Goal: Find specific page/section: Find specific page/section

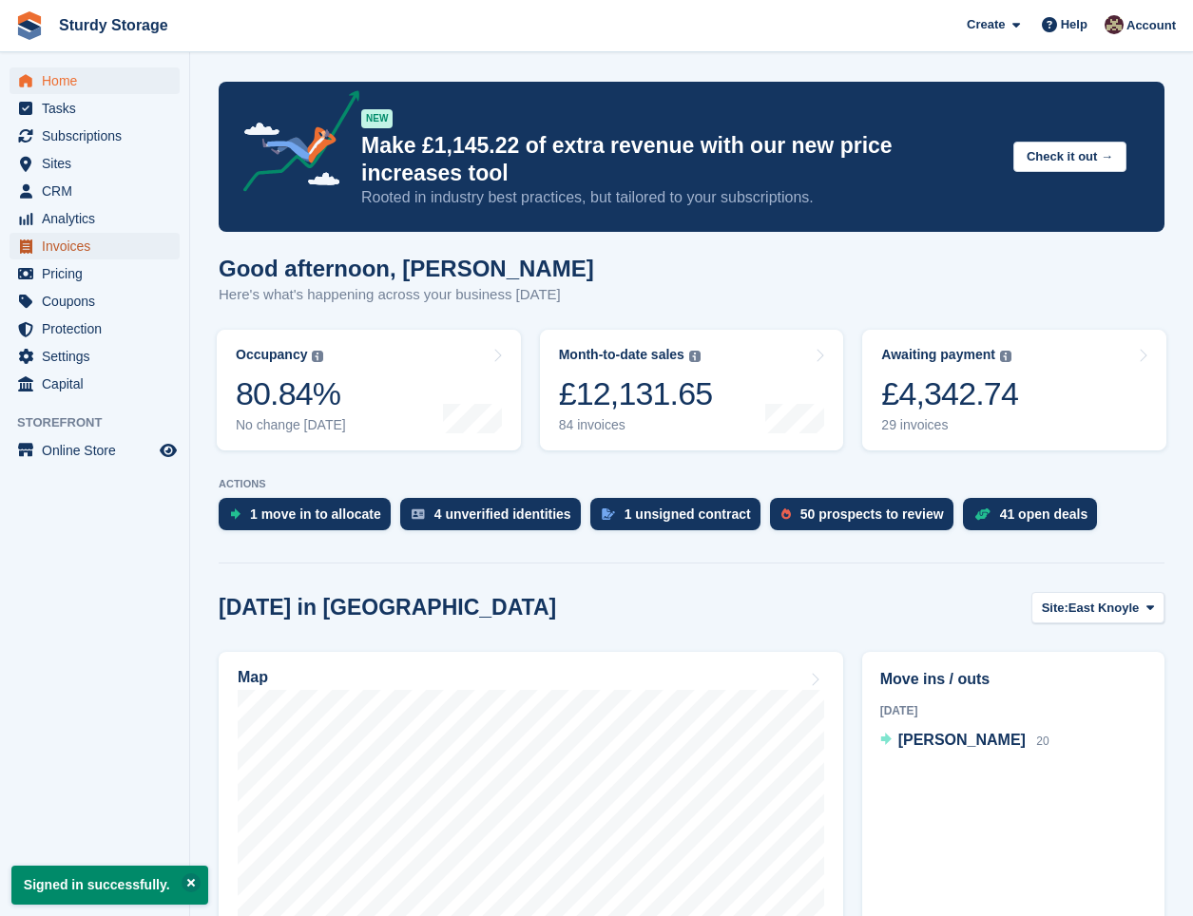
click at [50, 243] on span "Invoices" at bounding box center [99, 246] width 114 height 27
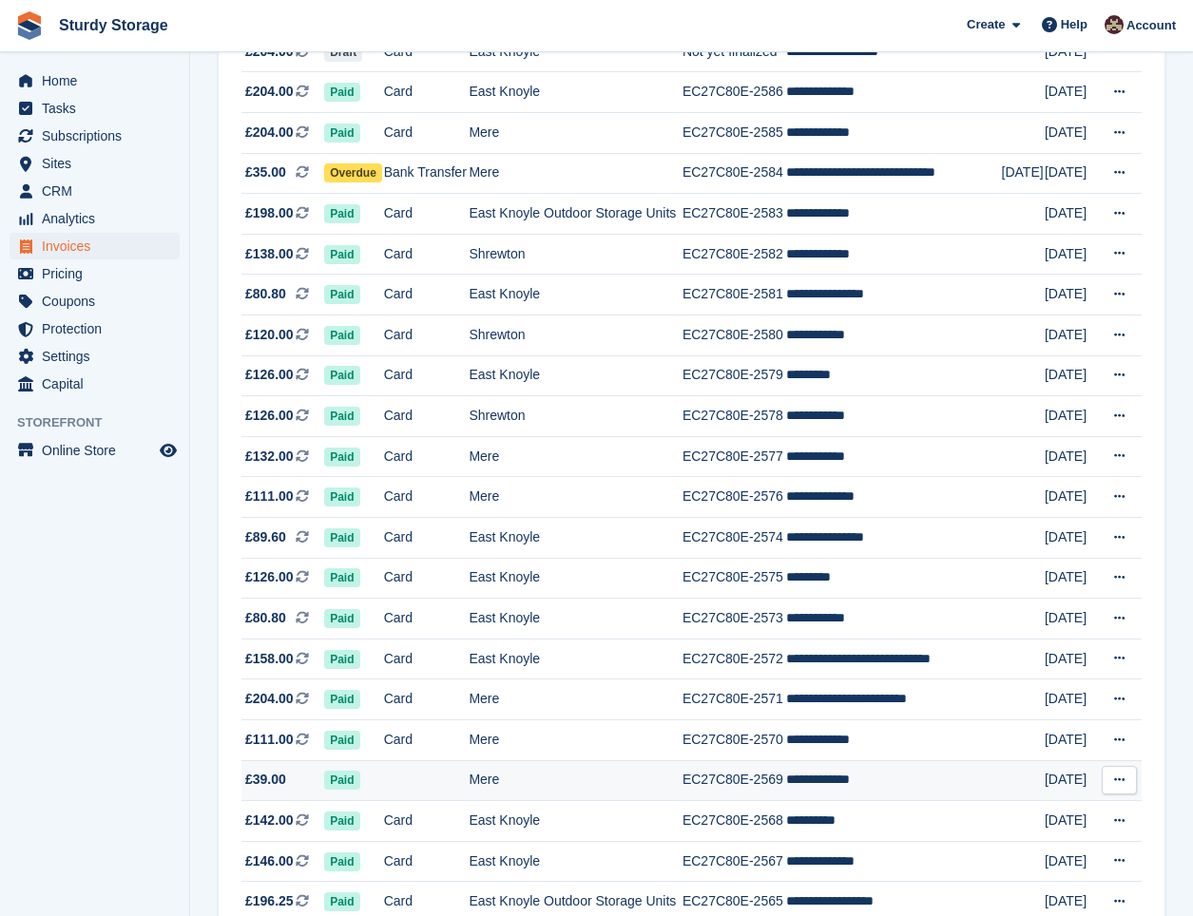
scroll to position [475, 0]
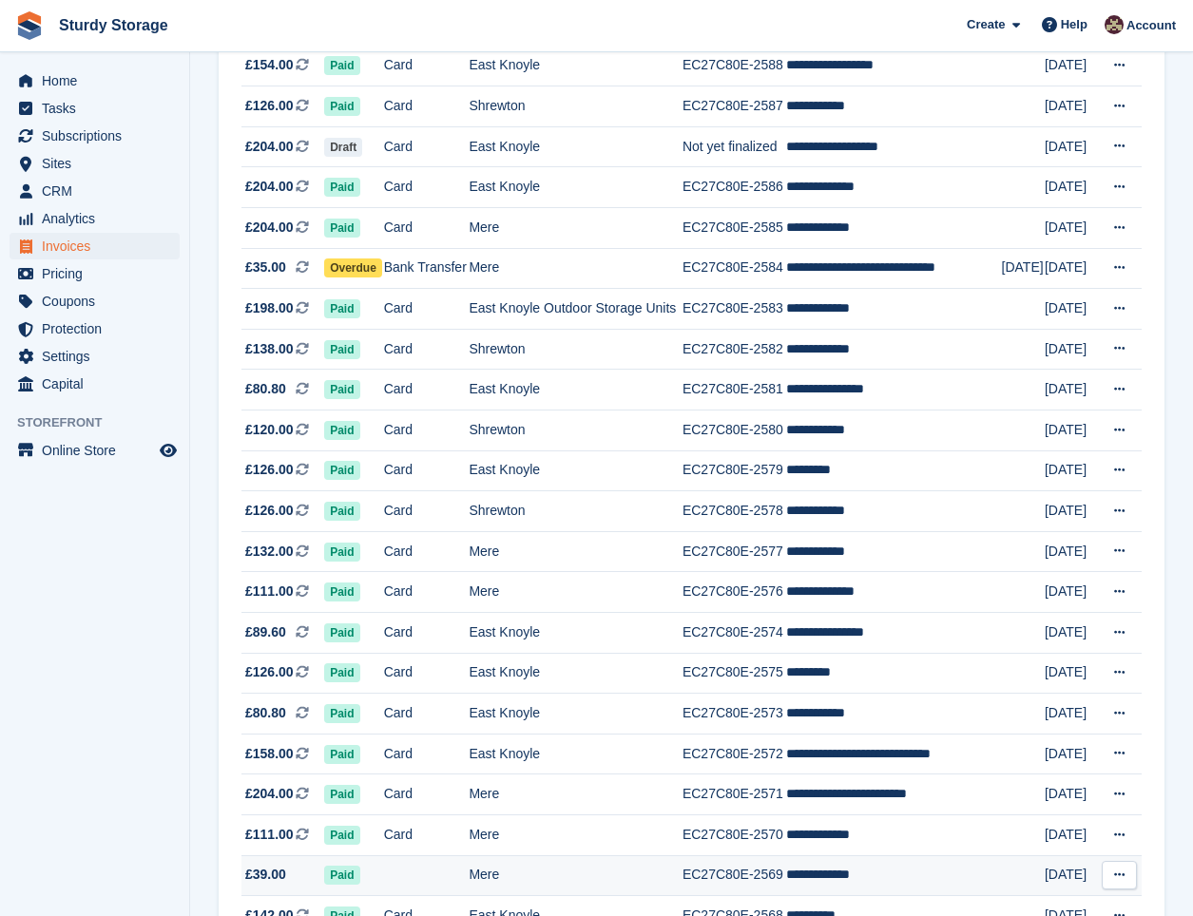
click at [429, 879] on td at bounding box center [427, 876] width 86 height 41
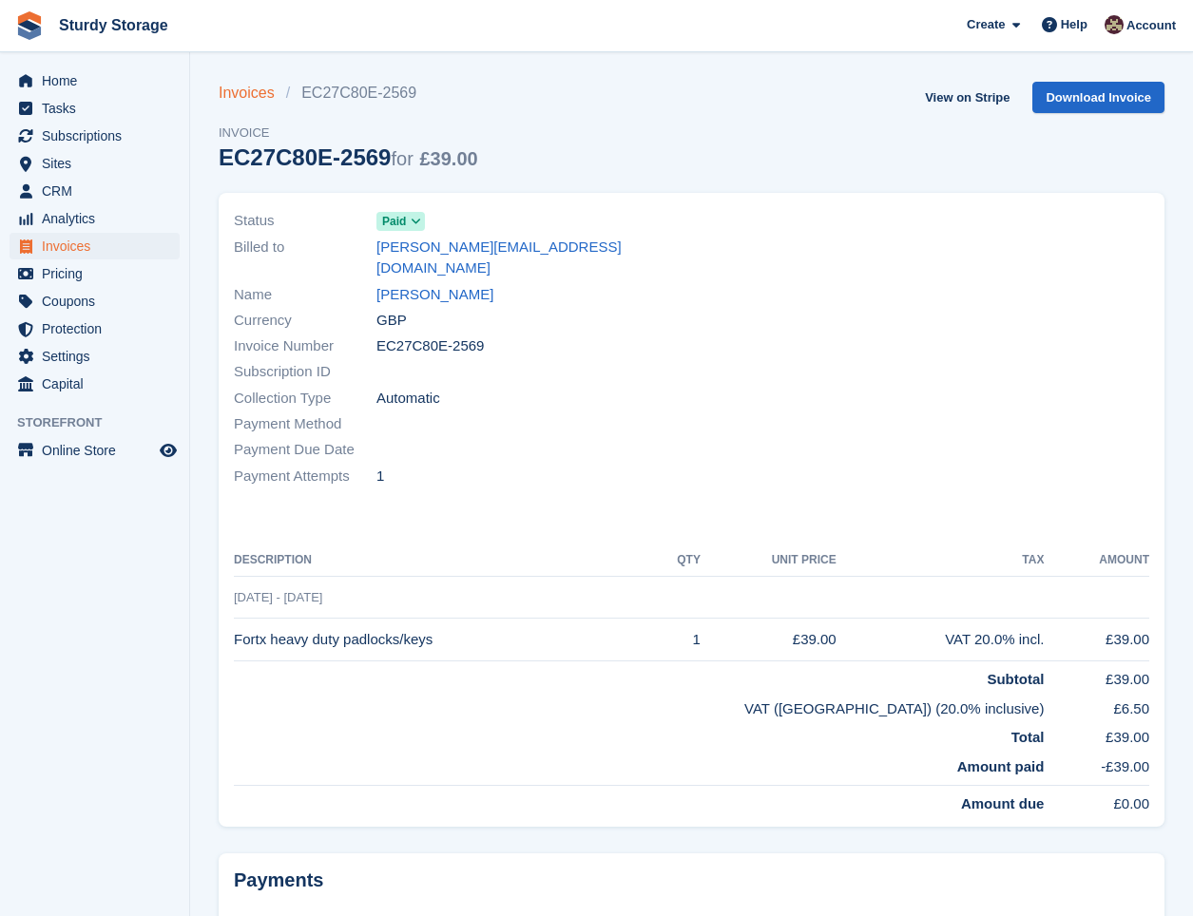
click at [239, 93] on link "Invoices" at bounding box center [252, 93] width 67 height 23
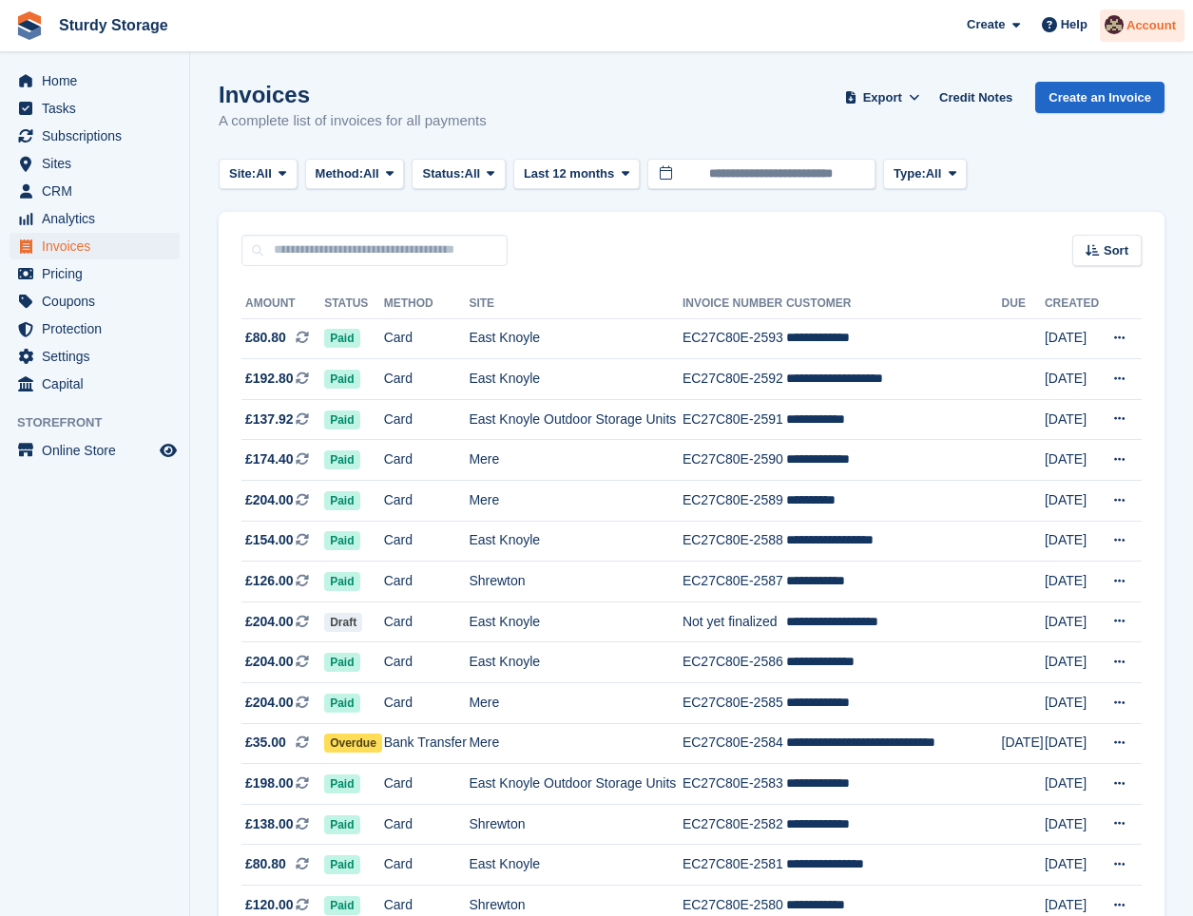
click at [1137, 29] on span "Account" at bounding box center [1151, 25] width 49 height 19
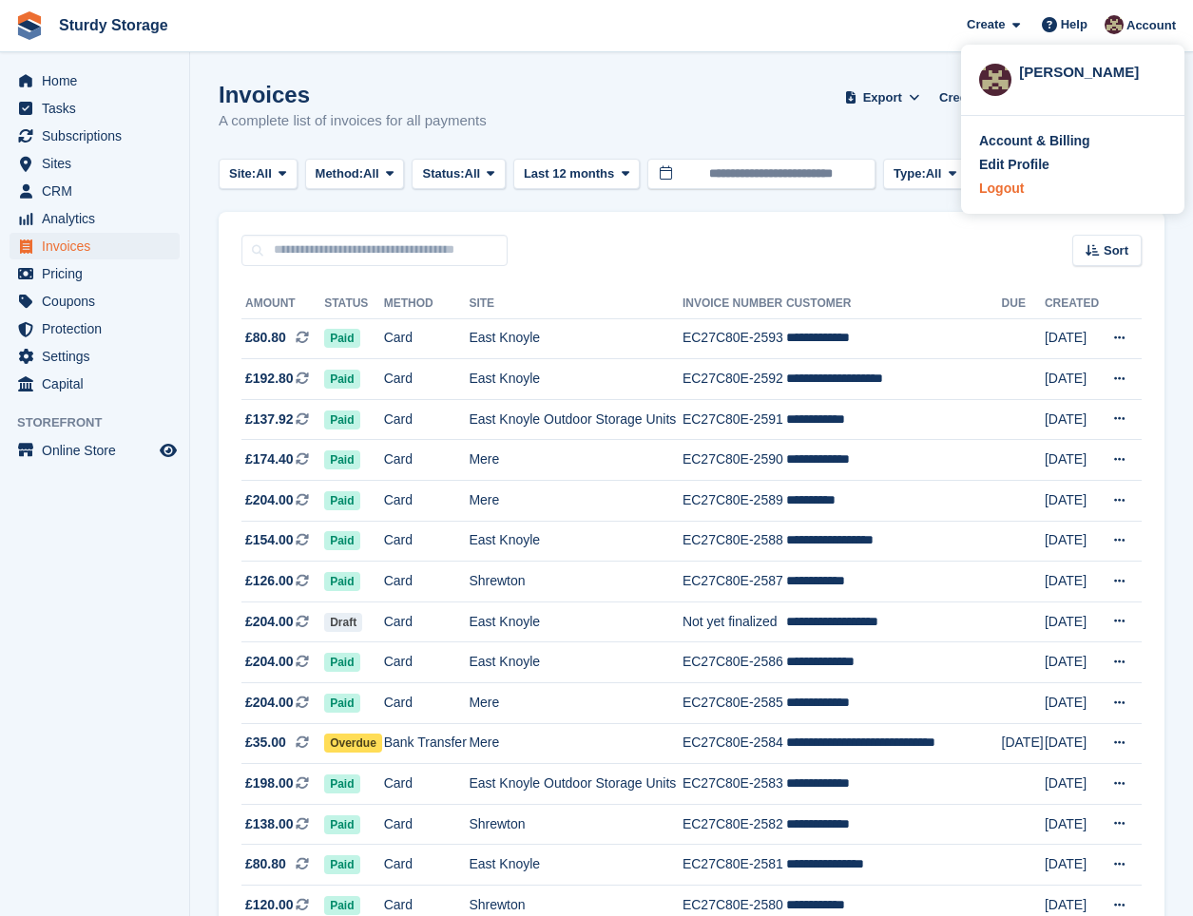
click at [1009, 182] on div "Logout" at bounding box center [1001, 189] width 45 height 20
